Goal: Information Seeking & Learning: Learn about a topic

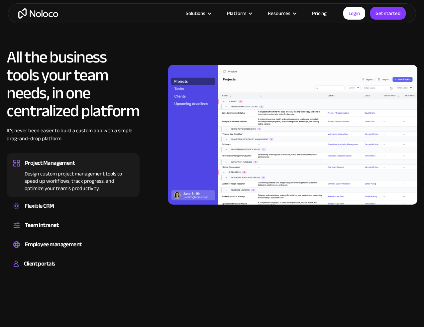
scroll to position [631, 0]
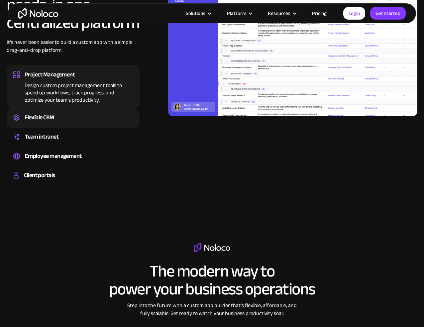
click at [64, 123] on div "Flexible CRM" at bounding box center [73, 118] width 120 height 10
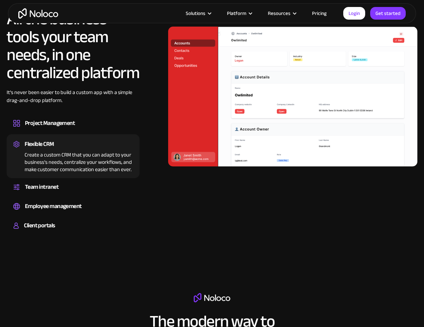
scroll to position [531, 0]
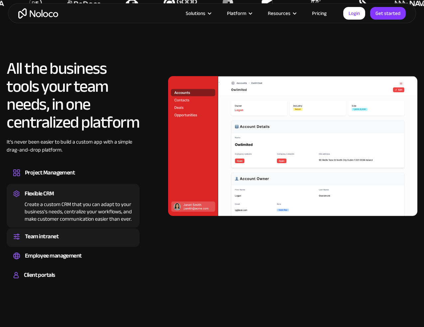
click at [88, 243] on div "Set up a central space for your team to collaborate, share information, and sta…" at bounding box center [73, 242] width 120 height 2
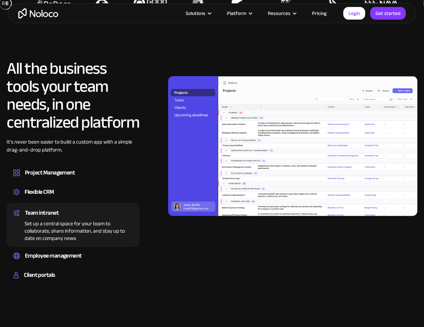
click at [353, 135] on img at bounding box center [292, 146] width 249 height 140
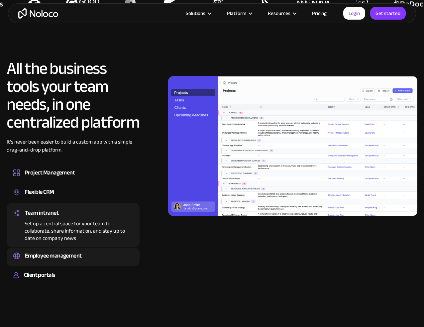
click at [68, 259] on div "Employee management" at bounding box center [53, 256] width 57 height 10
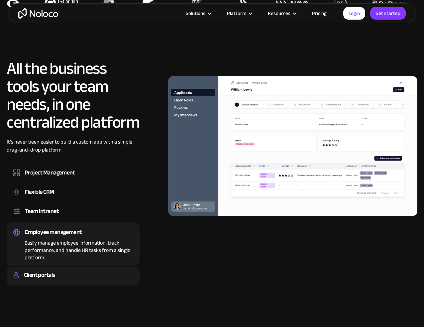
click at [61, 273] on div "Client portals Build a secure, fully-branded, and personalized client portal th…" at bounding box center [73, 276] width 133 height 19
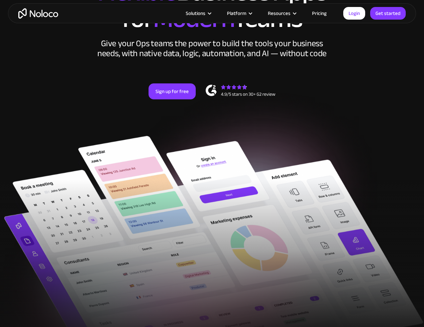
scroll to position [0, 0]
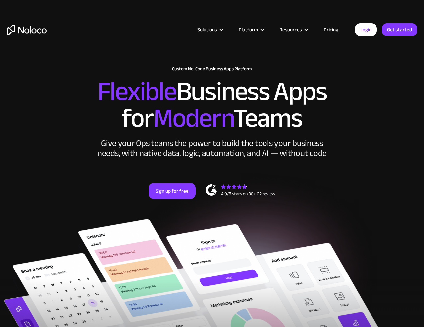
click at [333, 29] on link "Pricing" at bounding box center [330, 29] width 31 height 9
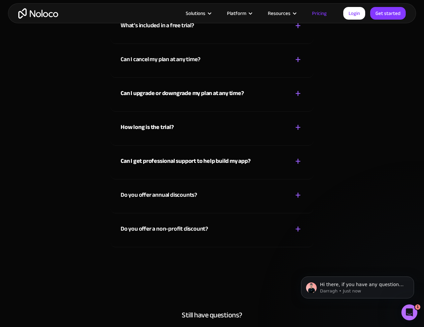
scroll to position [3055, 0]
